Goal: Transaction & Acquisition: Register for event/course

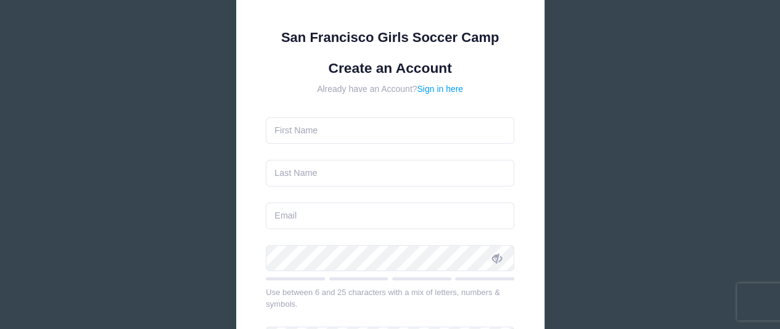
scroll to position [112, 0]
click at [303, 142] on input "text" at bounding box center [390, 130] width 249 height 27
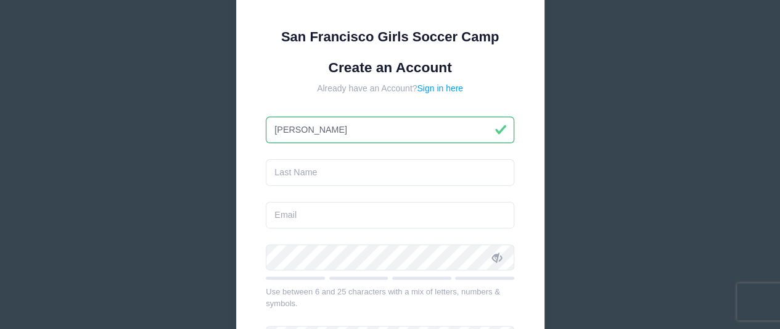
type input "[PERSON_NAME]"
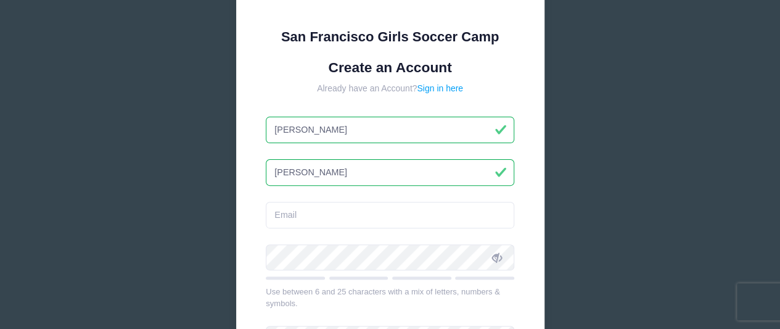
type input "[PERSON_NAME]"
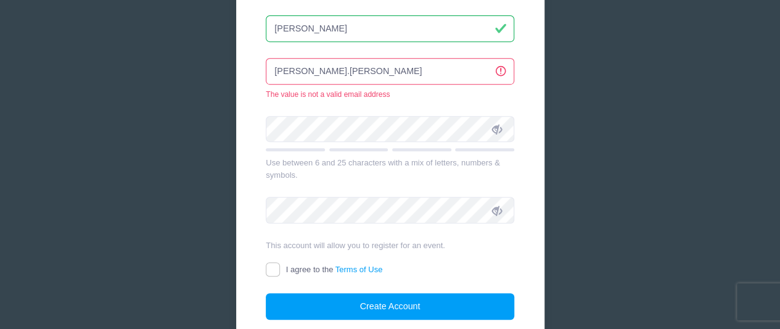
scroll to position [255, 0]
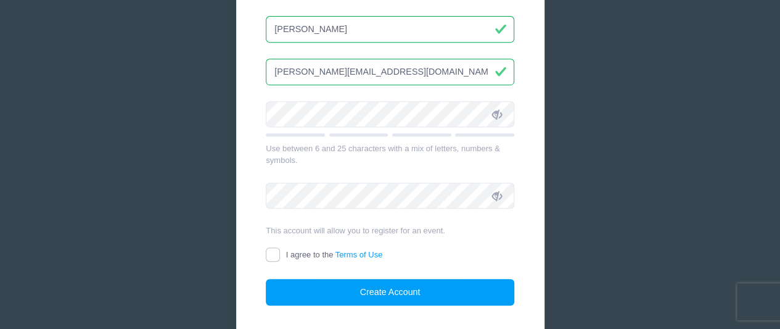
type input "[PERSON_NAME][EMAIL_ADDRESS][DOMAIN_NAME]"
click at [496, 104] on span at bounding box center [497, 114] width 21 height 21
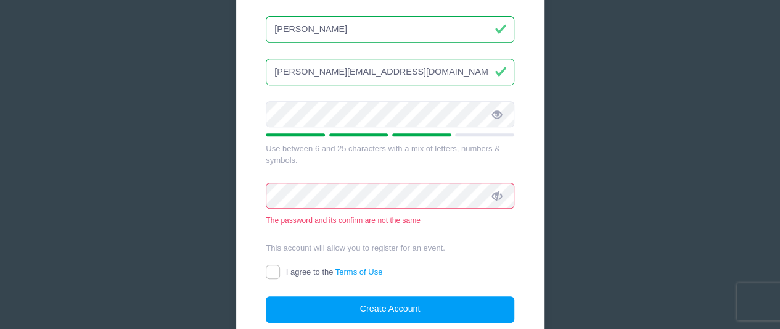
click at [493, 187] on span at bounding box center [497, 195] width 21 height 21
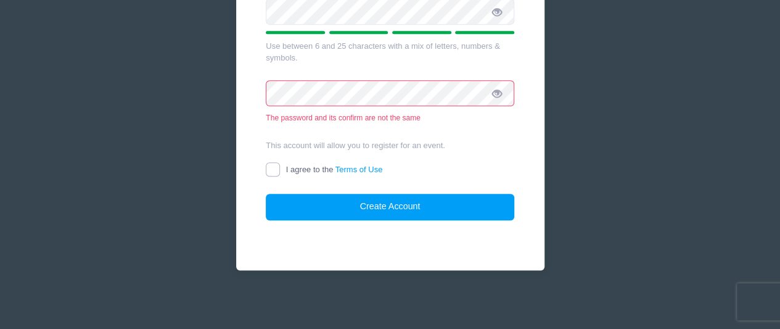
click at [276, 169] on input "I agree to the Terms of Use" at bounding box center [273, 169] width 14 height 14
checkbox input "true"
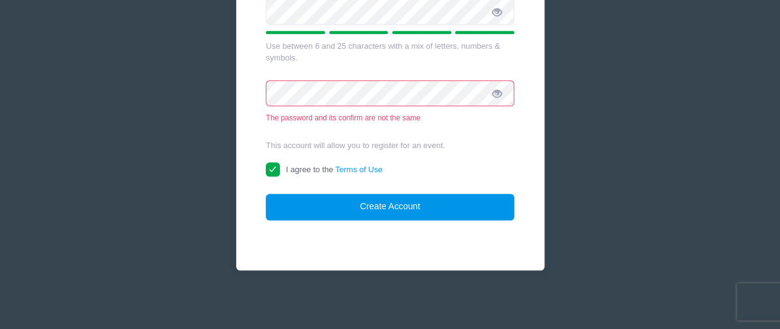
click at [344, 197] on button "Create Account" at bounding box center [390, 207] width 249 height 27
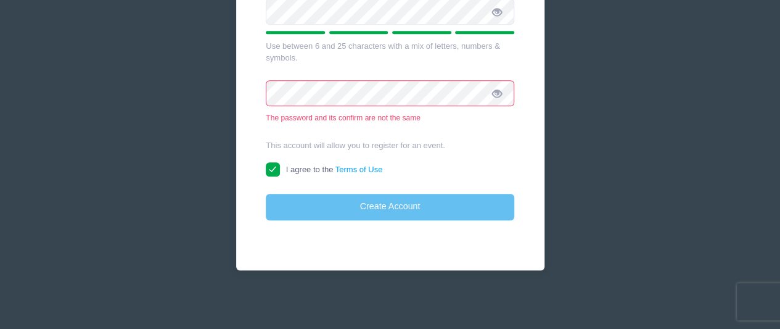
scroll to position [340, 0]
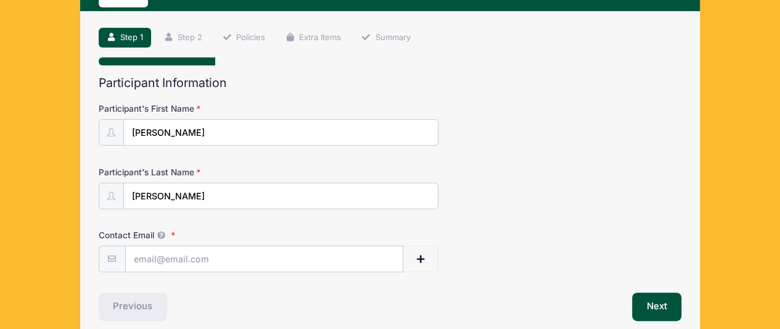
scroll to position [120, 0]
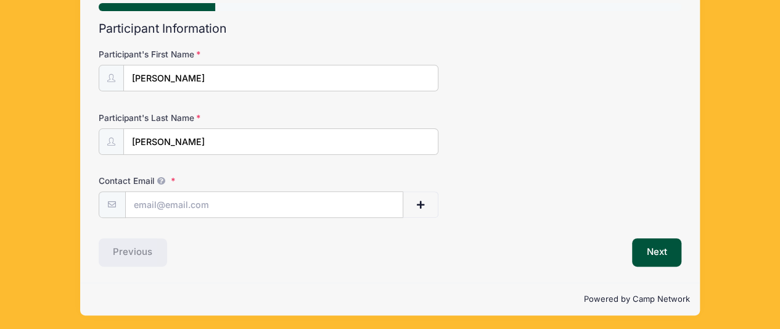
click at [623, 138] on div "Participant's Last Name Anfinson" at bounding box center [390, 133] width 583 height 43
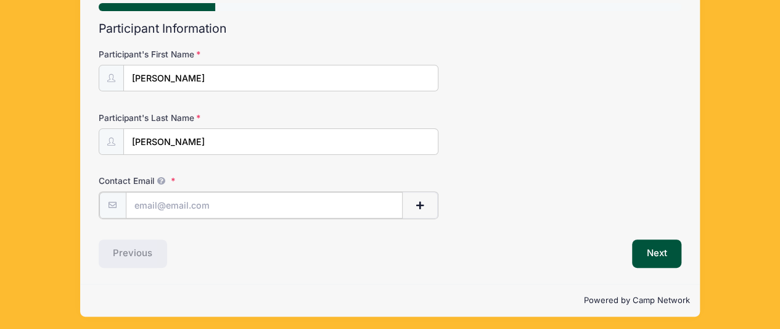
click at [209, 194] on input "Contact Email" at bounding box center [265, 205] width 278 height 27
type input "[PERSON_NAME][EMAIL_ADDRESS][DOMAIN_NAME]"
click at [403, 193] on button "button" at bounding box center [420, 205] width 36 height 27
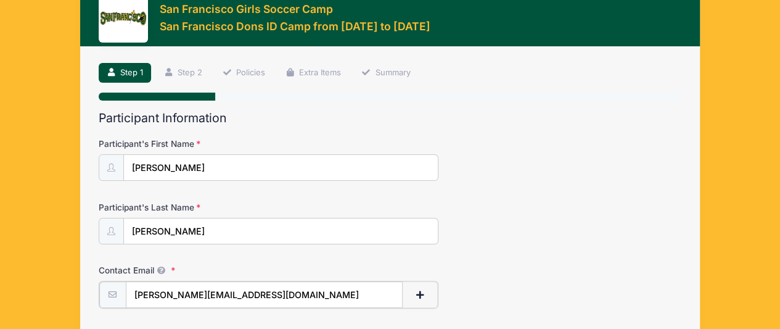
scroll to position [184, 0]
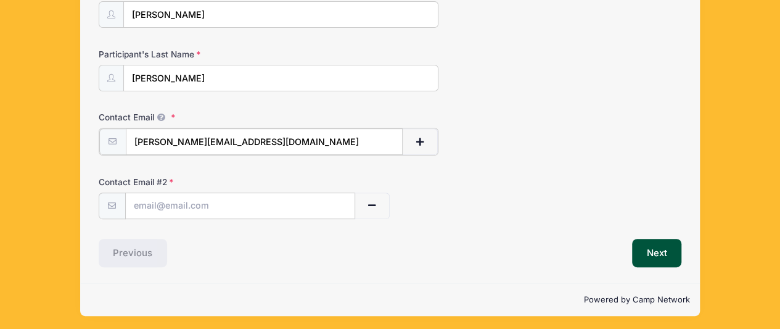
click at [299, 135] on input "[PERSON_NAME][EMAIL_ADDRESS][DOMAIN_NAME]" at bounding box center [265, 141] width 278 height 27
click at [294, 136] on input "[PERSON_NAME][EMAIL_ADDRESS][DOMAIN_NAME]" at bounding box center [265, 141] width 278 height 27
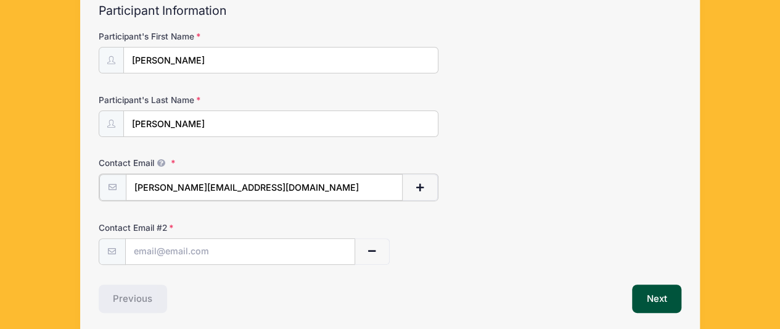
scroll to position [165, 0]
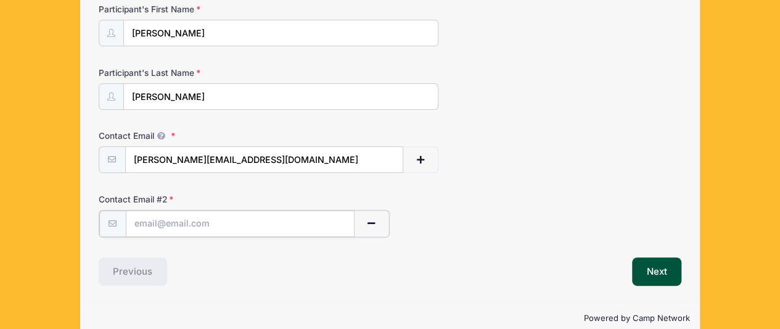
click at [200, 226] on input "text" at bounding box center [240, 223] width 229 height 27
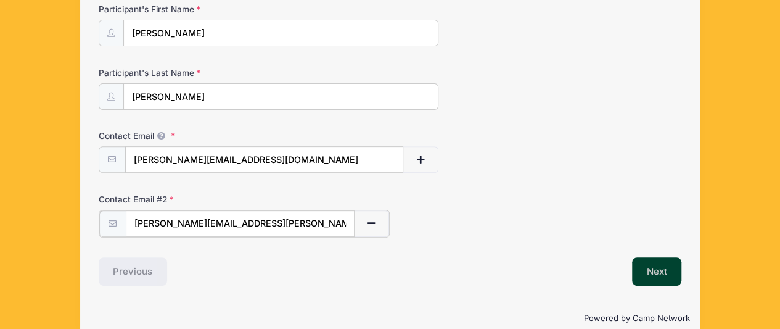
type input "anfinson.shannan@yahoo.com"
click at [640, 259] on button "Next" at bounding box center [657, 270] width 50 height 28
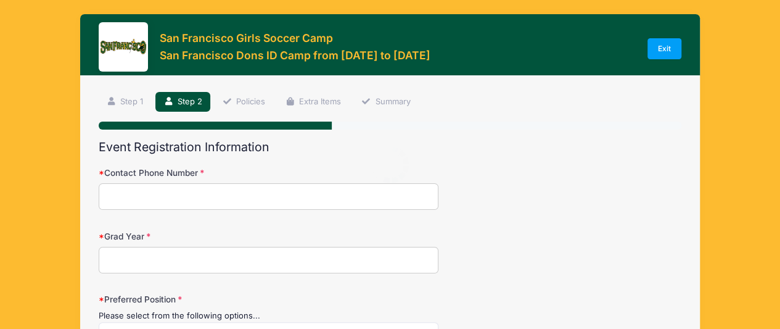
scroll to position [0, 0]
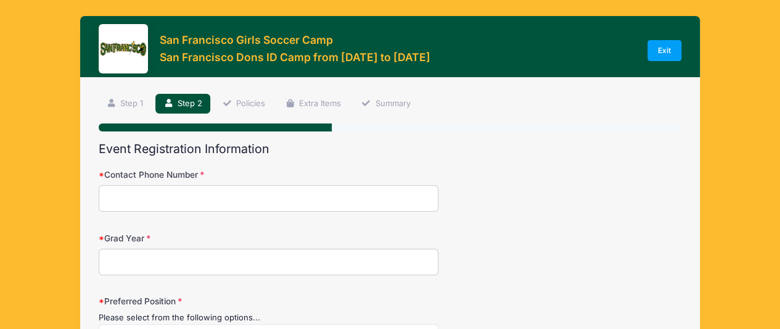
click at [160, 198] on input "Contact Phone Number" at bounding box center [269, 198] width 340 height 27
type input "702-600-1804"
click at [142, 250] on input "Grad Year" at bounding box center [269, 262] width 340 height 27
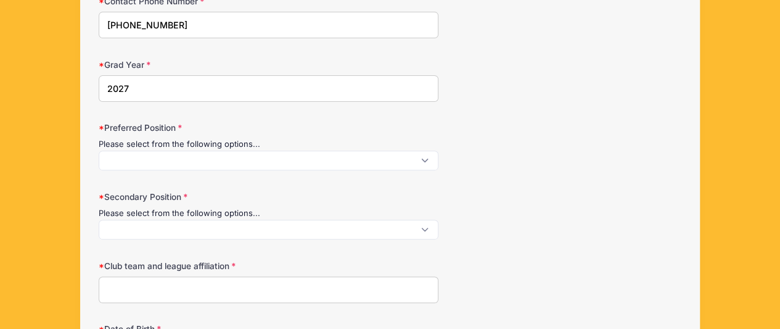
scroll to position [176, 0]
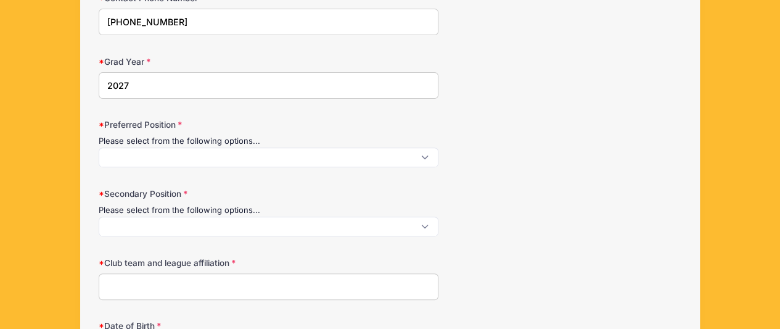
type input "2027"
click at [168, 156] on span at bounding box center [269, 157] width 340 height 20
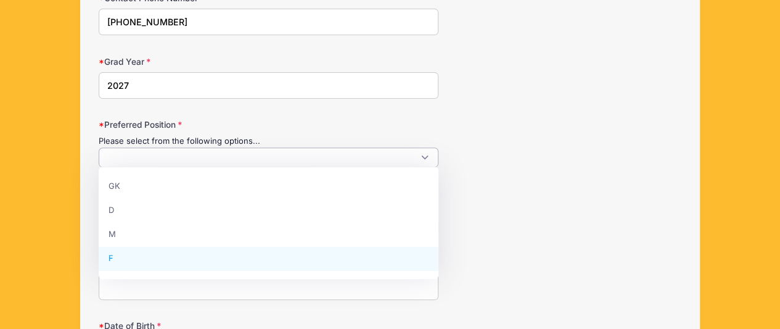
select select "F"
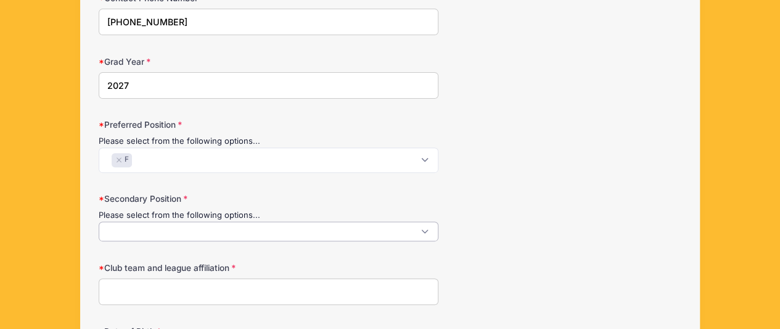
click at [169, 228] on span at bounding box center [269, 231] width 340 height 20
click at [193, 293] on input "Club team and league affiliation" at bounding box center [269, 291] width 340 height 27
click at [204, 230] on span at bounding box center [269, 231] width 340 height 20
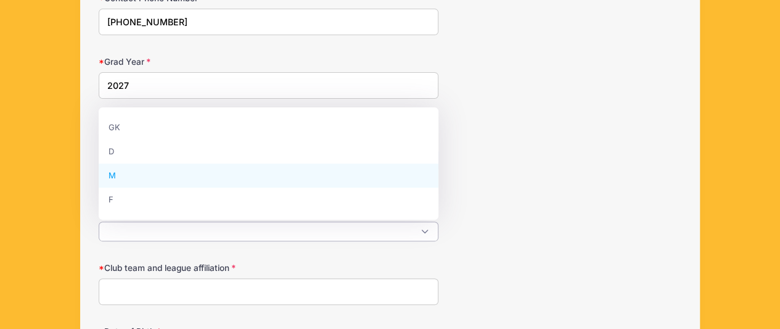
select select "M"
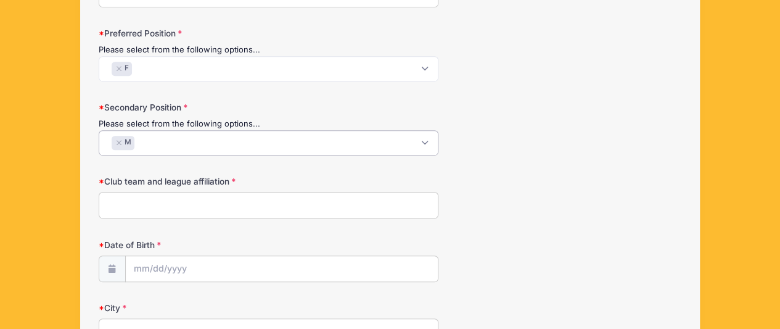
scroll to position [274, 0]
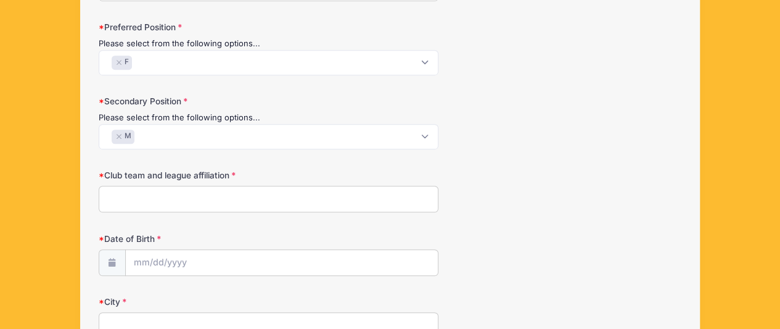
click at [144, 189] on input "Club team and league affiliation" at bounding box center [269, 199] width 340 height 27
type input "Albion SC LV 08 GA"
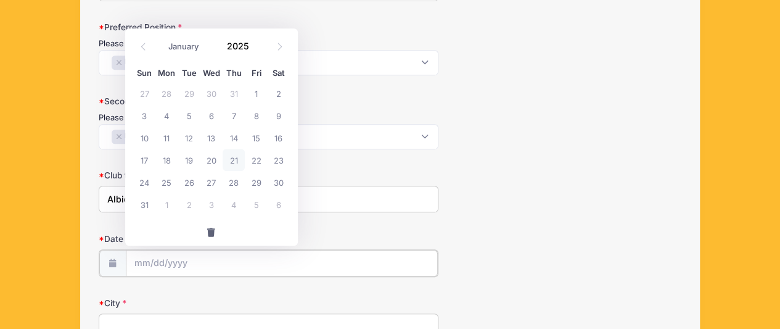
click at [137, 261] on input "Date of Birth" at bounding box center [282, 263] width 312 height 27
click at [184, 39] on select "January February March April May June July August September October November De…" at bounding box center [189, 46] width 55 height 16
select select "8"
click at [162, 38] on select "January February March April May June July August September October November De…" at bounding box center [189, 46] width 55 height 16
click at [215, 88] on span "3" at bounding box center [211, 93] width 22 height 22
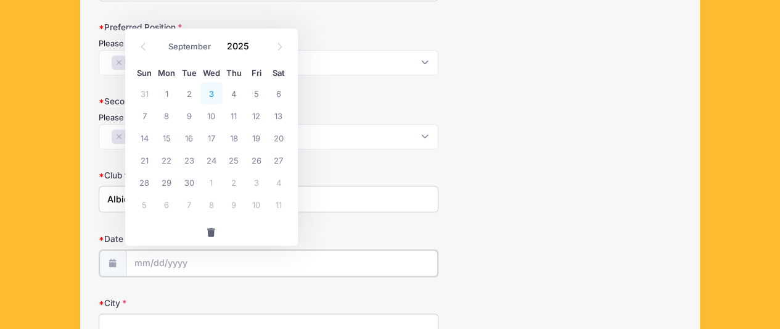
type input "09/03/2025"
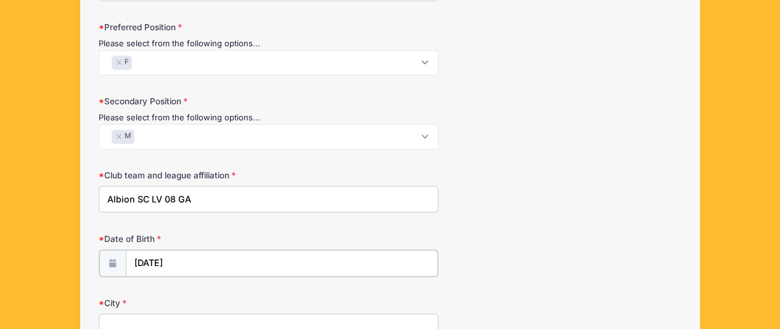
click at [187, 260] on input "09/03/2025" at bounding box center [282, 263] width 312 height 27
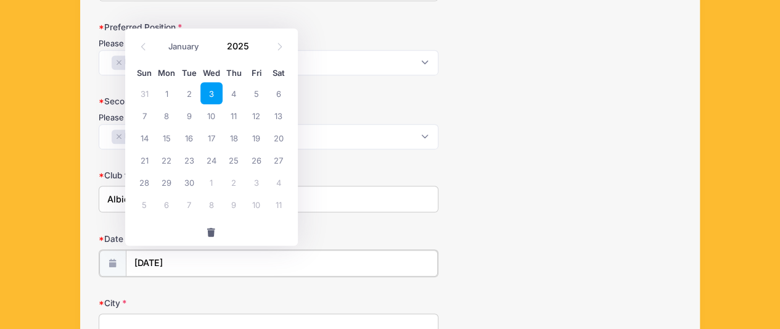
click at [187, 260] on input "09/03/2025" at bounding box center [282, 263] width 312 height 27
click at [236, 50] on input "2025" at bounding box center [241, 45] width 40 height 19
type input "2008"
click at [279, 66] on div "Sun Mon Tue Wed Thu Fri Sat" at bounding box center [211, 73] width 157 height 17
click at [213, 97] on span "3" at bounding box center [211, 93] width 22 height 22
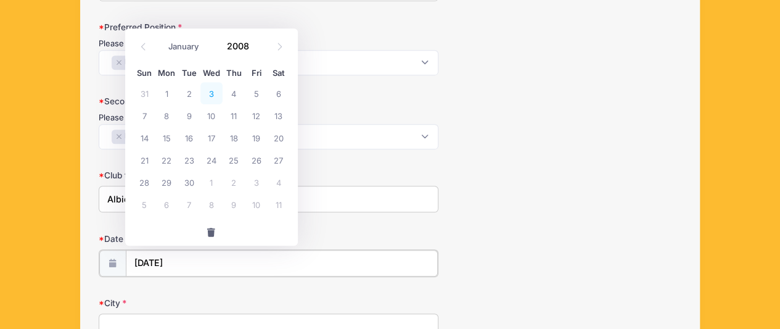
type input "09/03/2008"
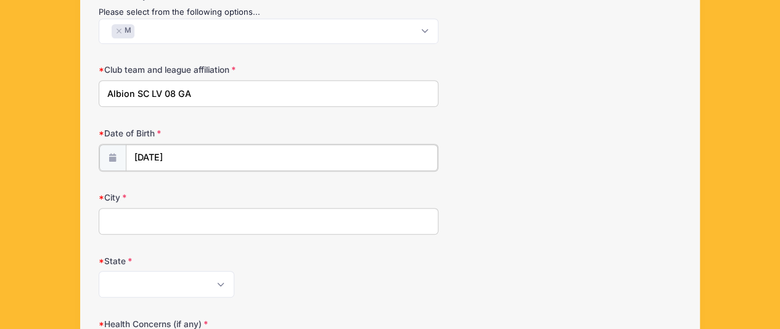
scroll to position [388, 0]
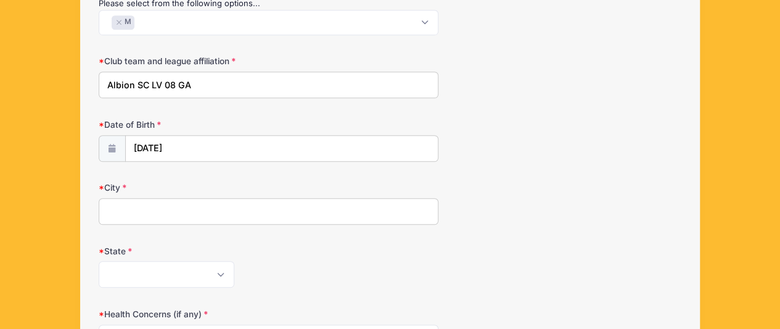
click at [173, 204] on input "City" at bounding box center [269, 211] width 340 height 27
type input "Las Vegas"
click at [175, 277] on select "Alabama Alaska American Samoa Arizona Arkansas Armed Forces Africa Armed Forces…" at bounding box center [167, 274] width 136 height 27
select select "NV"
click at [99, 261] on select "Alabama Alaska American Samoa Arizona Arkansas Armed Forces Africa Armed Forces…" at bounding box center [167, 274] width 136 height 27
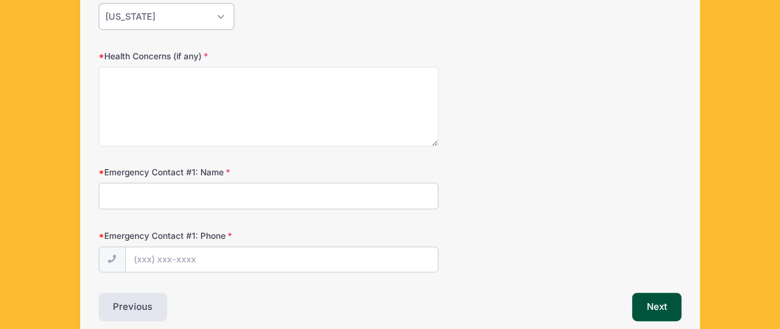
scroll to position [647, 0]
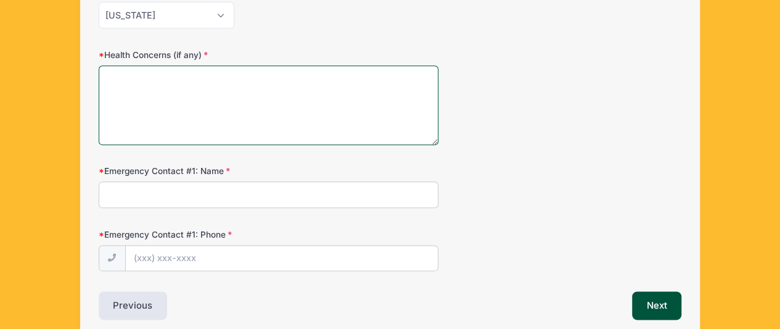
click at [164, 88] on textarea "Health Concerns (if any)" at bounding box center [269, 105] width 340 height 80
type textarea "NA"
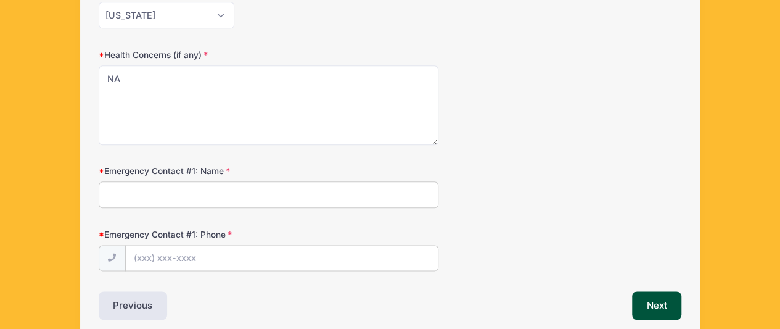
click at [157, 187] on input "Emergency Contact #1: Name" at bounding box center [269, 194] width 340 height 27
type input "Shannan Anfinson"
click at [145, 250] on input "Emergency Contact #1: Phone" at bounding box center [282, 258] width 312 height 27
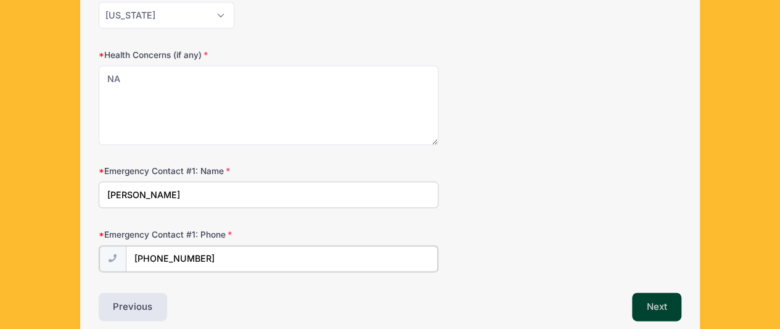
type input "(319) 621-4454"
click at [656, 302] on button "Next" at bounding box center [657, 305] width 50 height 28
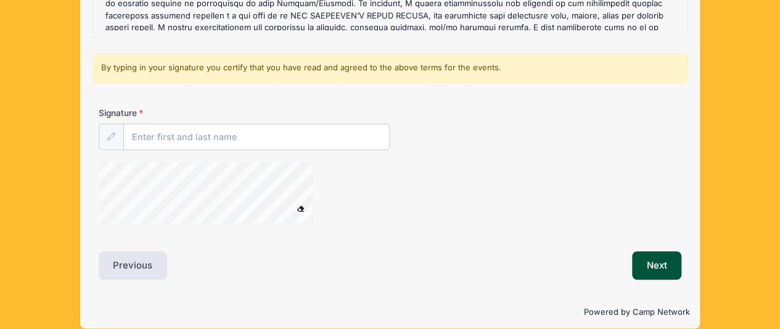
scroll to position [300, 0]
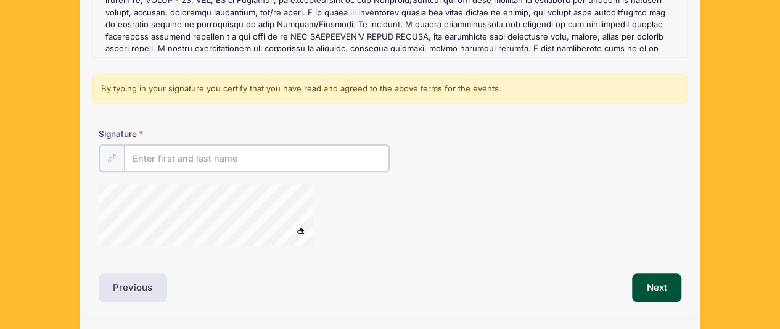
click at [189, 160] on input "Signature" at bounding box center [257, 158] width 266 height 27
click at [252, 263] on div "Liability Waivers and Cancellation Policies San Francisco Dons ID Camp Refund P…" at bounding box center [390, 71] width 583 height 460
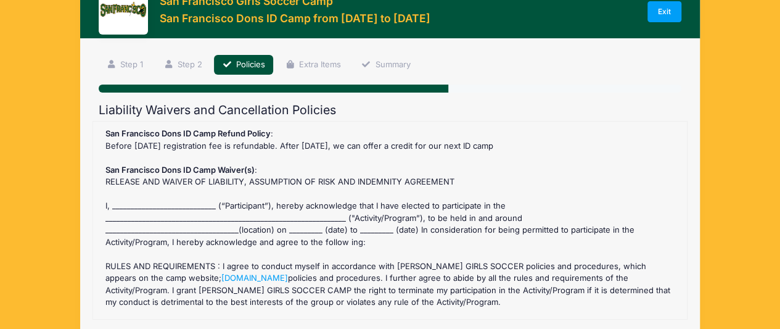
scroll to position [0, 0]
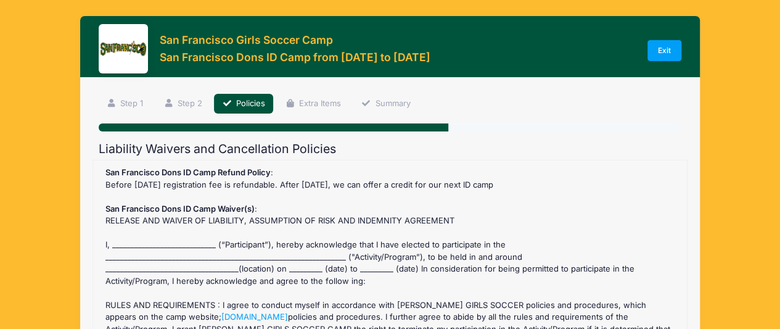
type input "Shannan Anfinson"
drag, startPoint x: 158, startPoint y: 265, endPoint x: 57, endPoint y: 235, distance: 105.4
click at [57, 235] on div "San Francisco Girls Soccer Camp San Francisco Dons ID Camp from 10/18 to 10/18/…" at bounding box center [390, 332] width 743 height 665
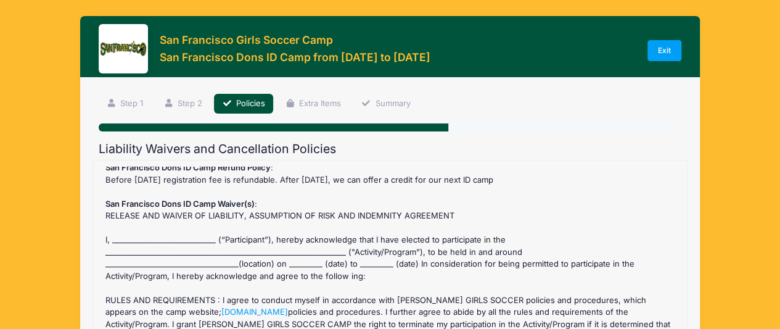
scroll to position [1, 0]
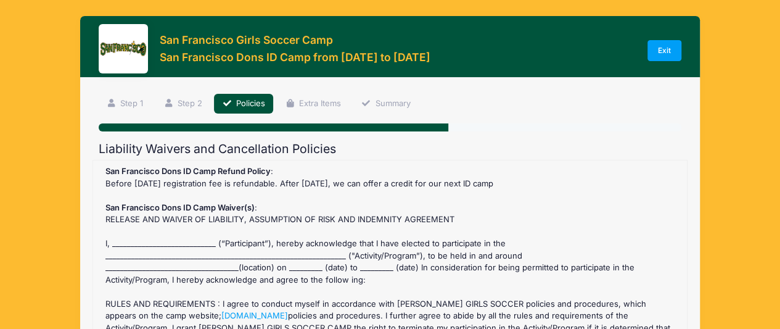
click at [116, 242] on div "San Francisco Dons ID Camp Refund Policy : Before July 12 2025 registration fee…" at bounding box center [390, 259] width 582 height 185
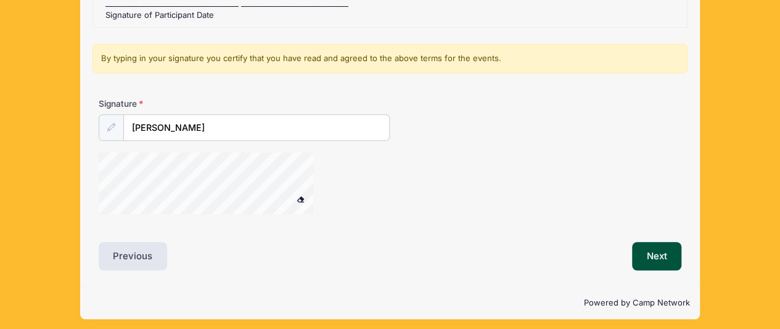
scroll to position [334, 0]
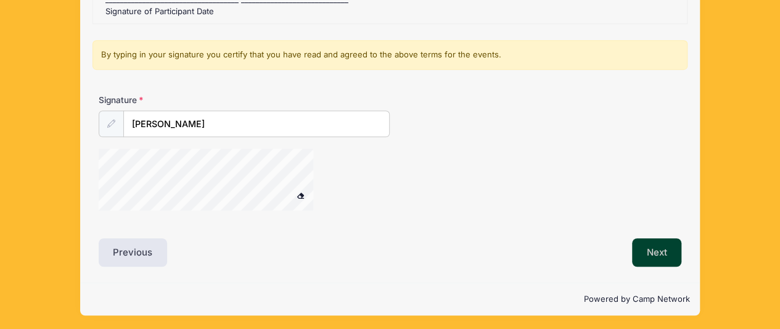
click at [655, 253] on button "Next" at bounding box center [657, 252] width 50 height 28
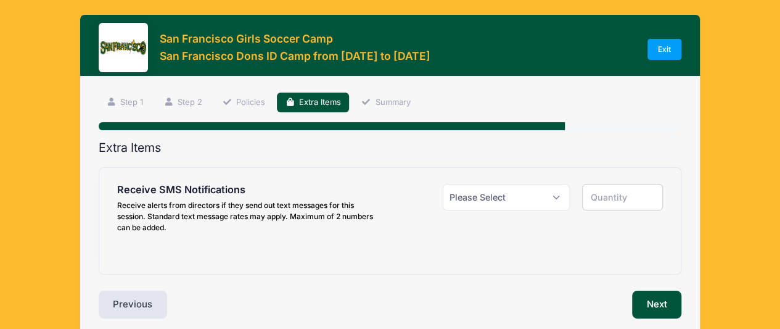
scroll to position [0, 0]
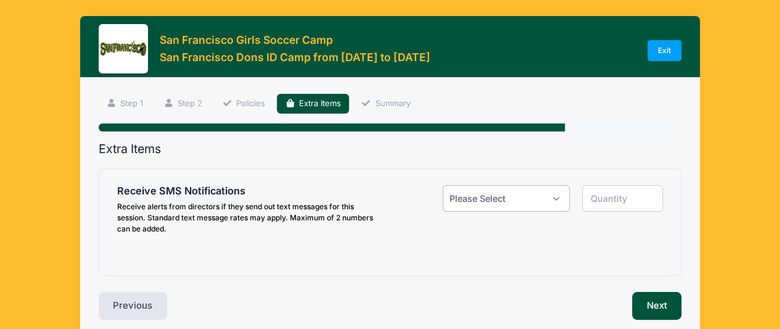
click at [538, 196] on select "Please Select Yes ($0.00) No" at bounding box center [507, 198] width 128 height 27
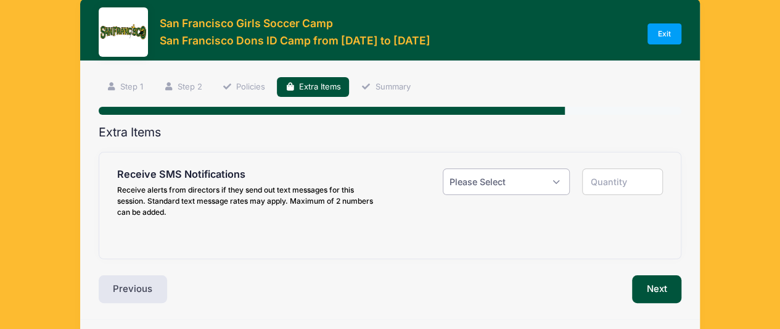
scroll to position [17, 0]
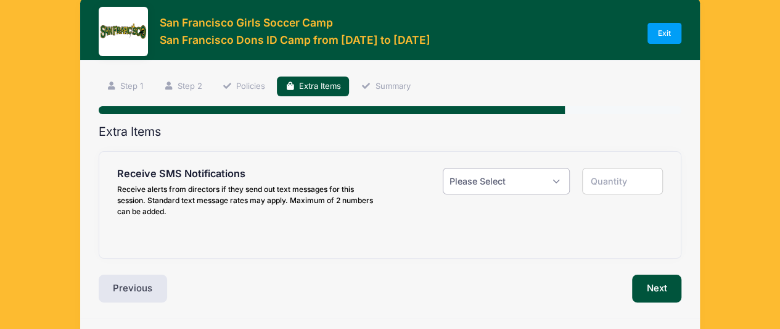
click at [469, 178] on select "Please Select Yes ($0.00) No" at bounding box center [507, 181] width 128 height 27
select select "1"
click at [443, 168] on select "Please Select Yes ($0.00) No" at bounding box center [507, 181] width 128 height 27
type input "1"
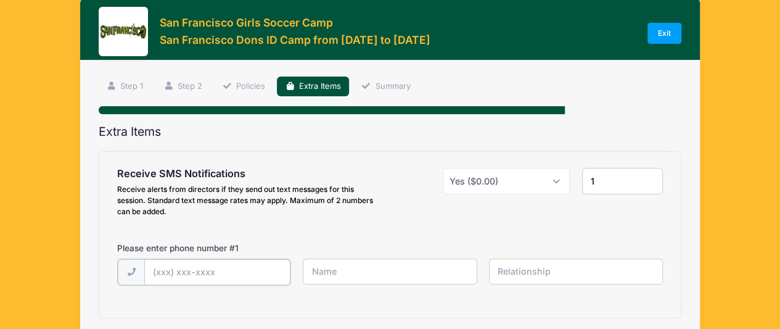
click at [0, 0] on input "text" at bounding box center [0, 0] width 0 height 0
type input "(319) 621-4454"
click at [0, 0] on input "text" at bounding box center [0, 0] width 0 height 0
click at [0, 0] on input "Shannan" at bounding box center [0, 0] width 0 height 0
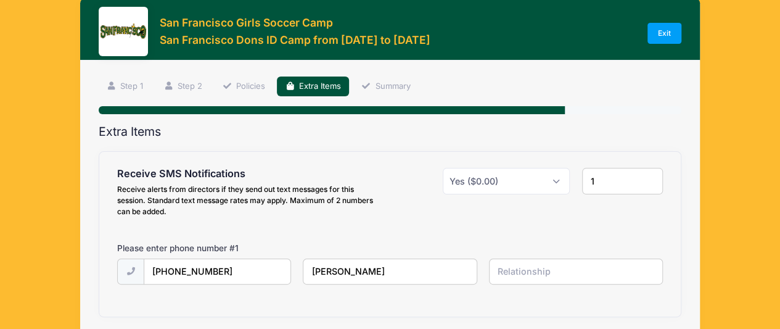
type input "Shannan Anfinson"
click at [0, 0] on input "text" at bounding box center [0, 0] width 0 height 0
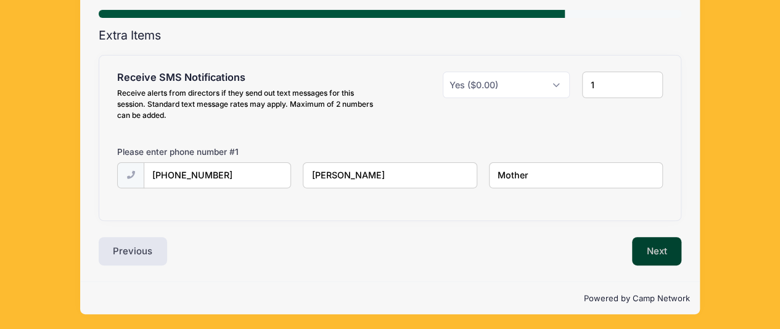
type input "Mother"
click at [642, 255] on button "Next" at bounding box center [657, 251] width 50 height 28
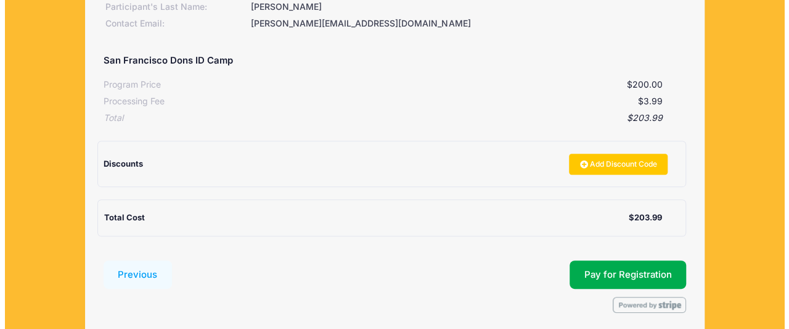
scroll to position [213, 0]
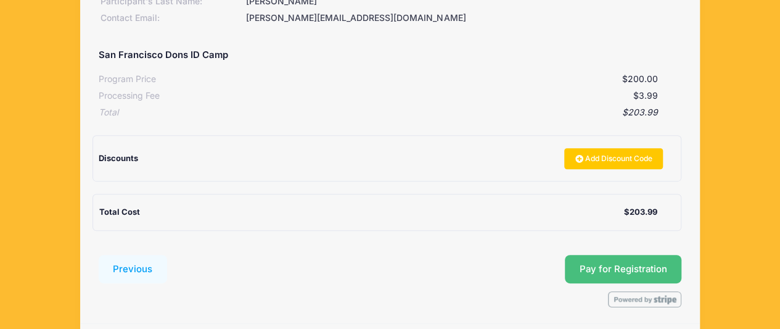
click at [659, 265] on span "Pay for Registration" at bounding box center [624, 268] width 88 height 11
click at [633, 261] on button "Pay for Registration" at bounding box center [623, 269] width 117 height 28
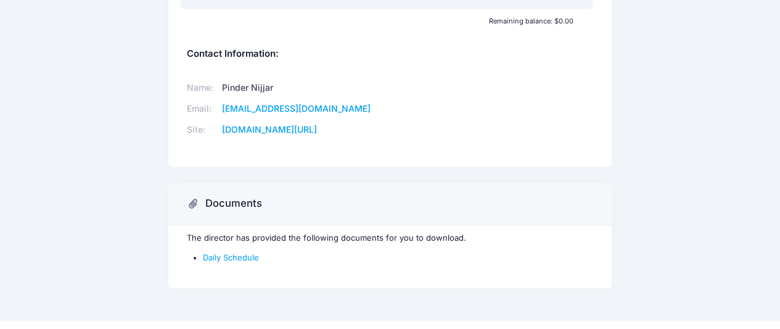
scroll to position [379, 0]
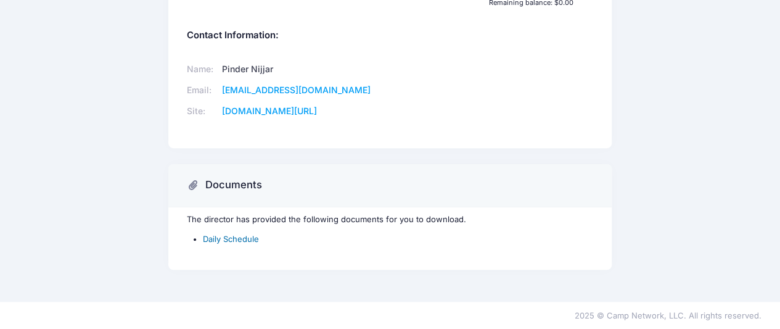
click at [218, 234] on link "Daily Schedule" at bounding box center [231, 239] width 56 height 10
